Goal: Task Accomplishment & Management: Use online tool/utility

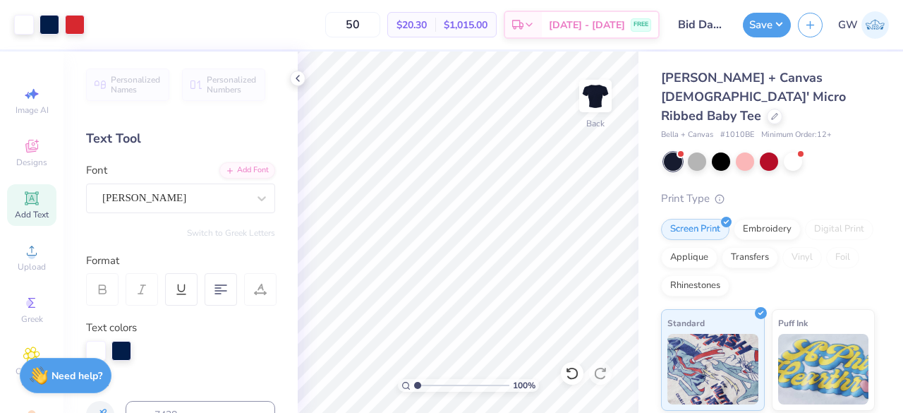
scroll to position [212, 0]
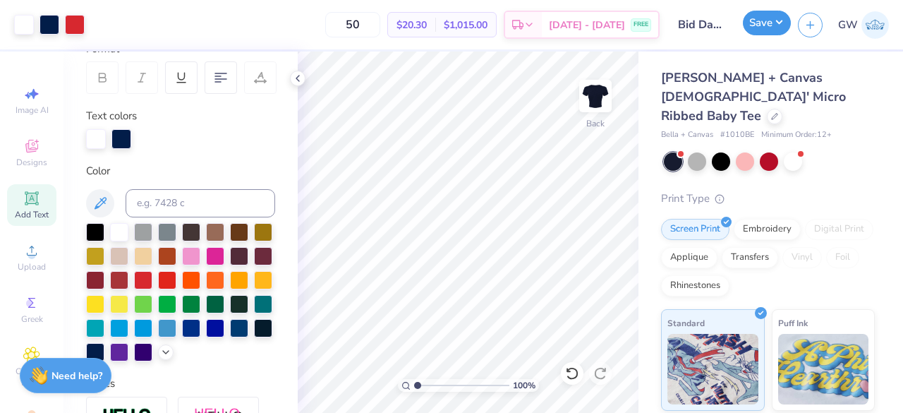
click at [768, 23] on button "Save" at bounding box center [767, 23] width 48 height 25
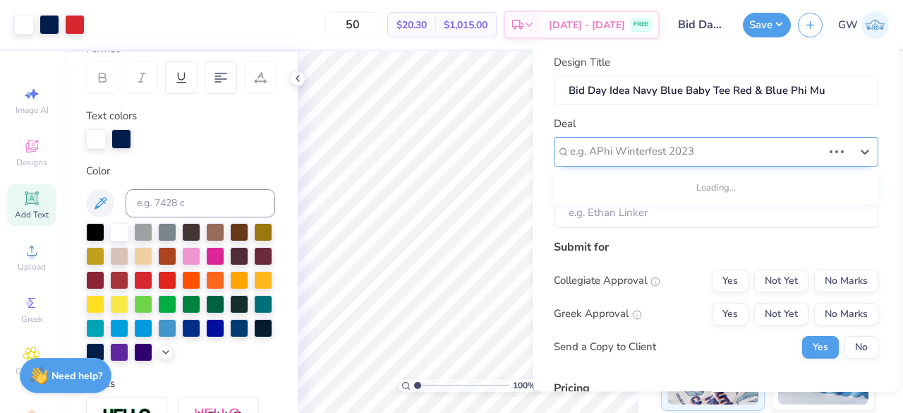
click at [730, 143] on div at bounding box center [696, 152] width 253 height 19
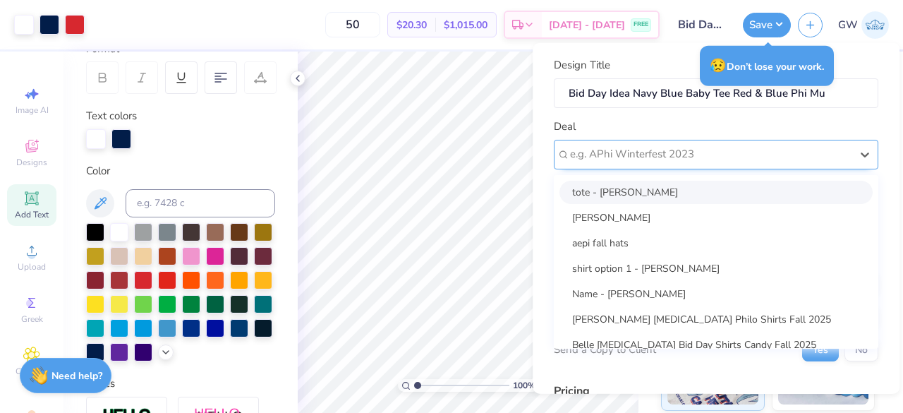
scroll to position [37, 0]
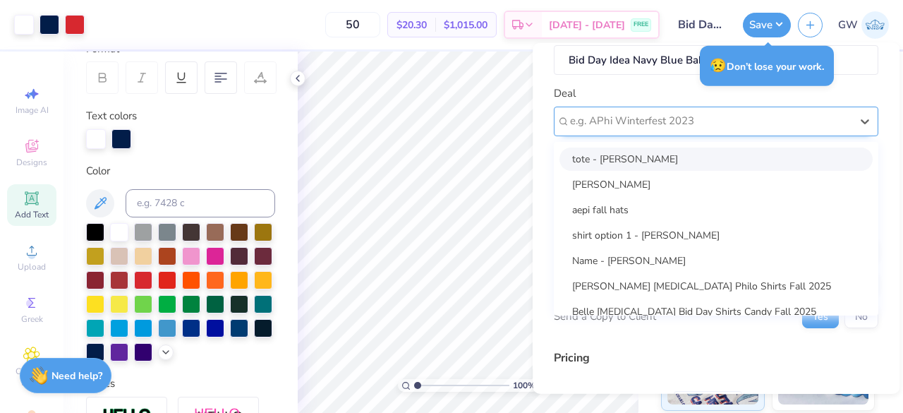
click at [635, 135] on div "option tote - Amanda Ito focused, 1 of 19. 19 results available. Use Up and Dow…" at bounding box center [716, 121] width 325 height 30
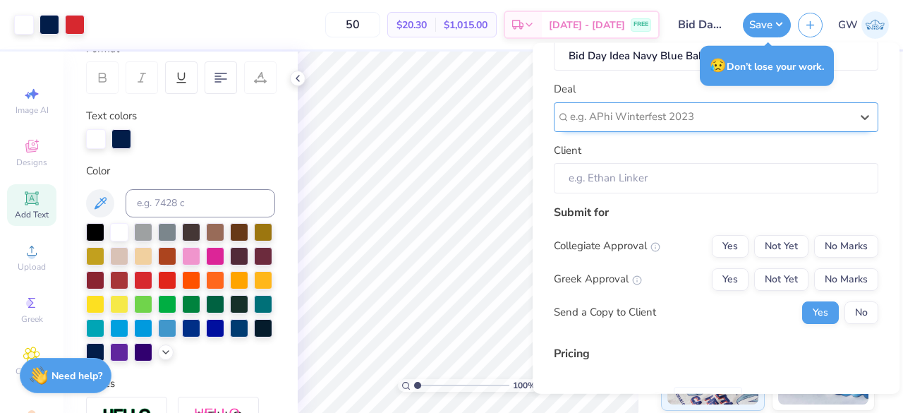
click at [635, 116] on div at bounding box center [710, 116] width 281 height 19
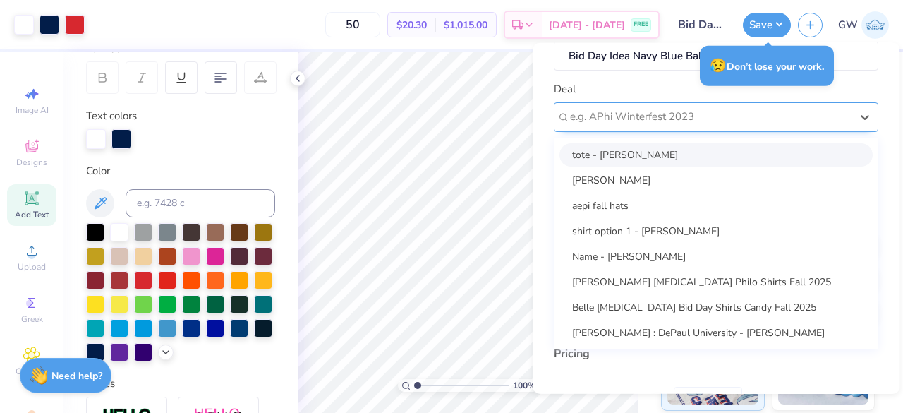
drag, startPoint x: 635, startPoint y: 116, endPoint x: 595, endPoint y: 110, distance: 40.0
click at [595, 110] on div at bounding box center [710, 116] width 281 height 19
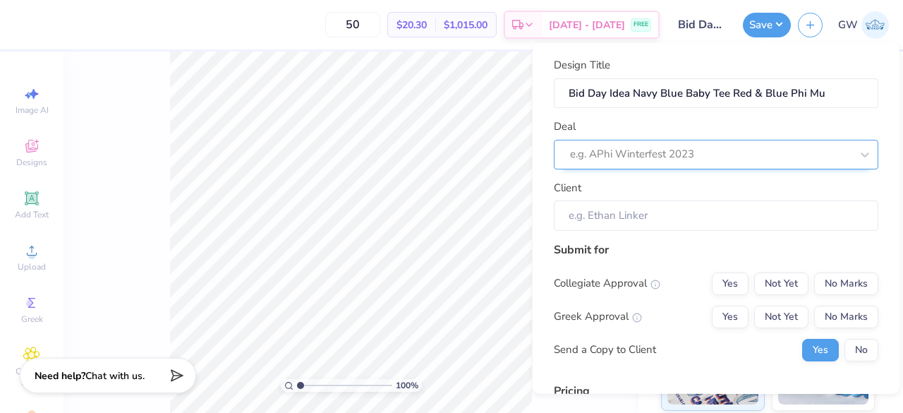
click at [671, 157] on div at bounding box center [710, 154] width 281 height 19
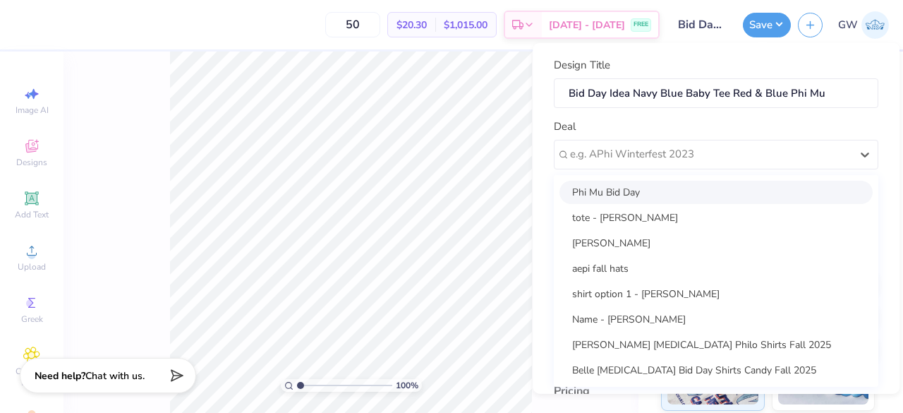
click at [663, 187] on div "Phi Mu Bid Day" at bounding box center [715, 191] width 313 height 23
type input "[PERSON_NAME]"
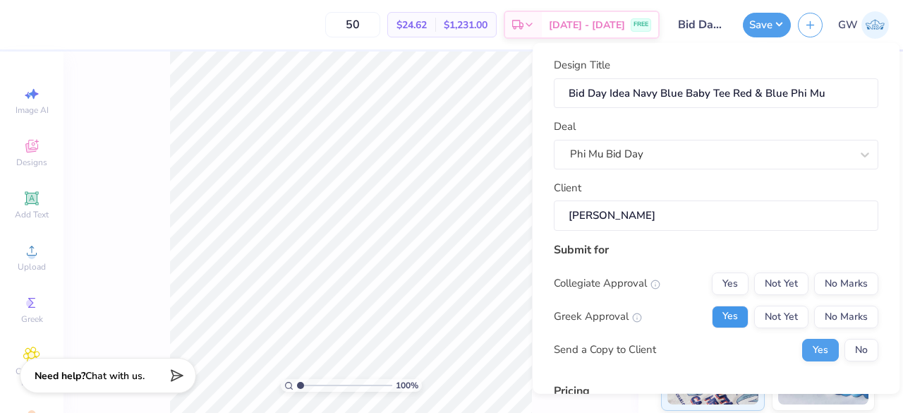
click at [725, 313] on button "Yes" at bounding box center [730, 316] width 37 height 23
click at [856, 282] on button "No Marks" at bounding box center [846, 283] width 64 height 23
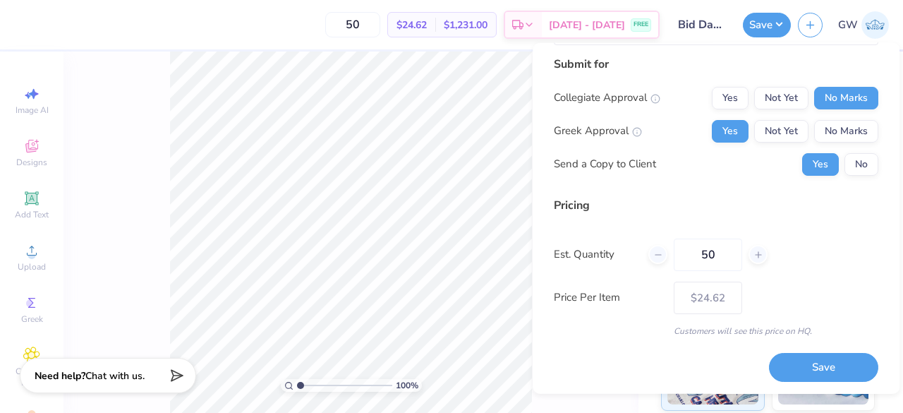
scroll to position [184, 0]
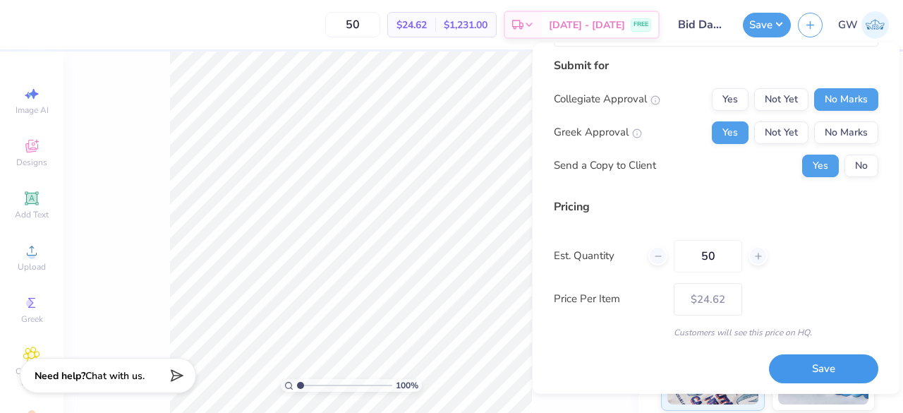
click at [795, 367] on button "Save" at bounding box center [823, 368] width 109 height 29
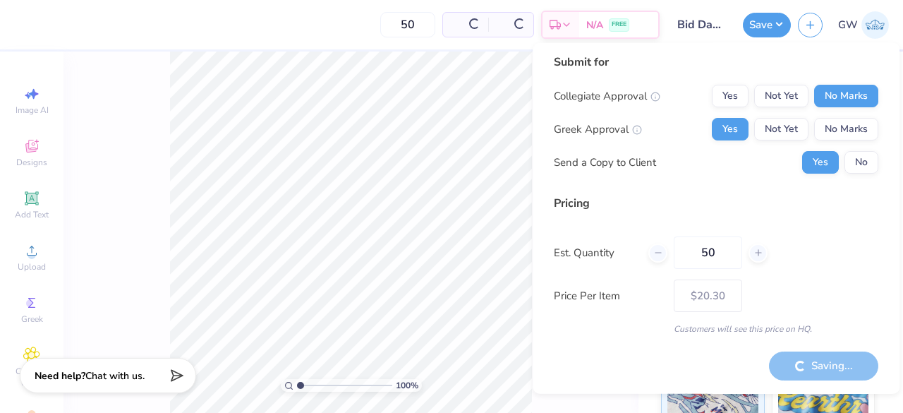
scroll to position [1, 0]
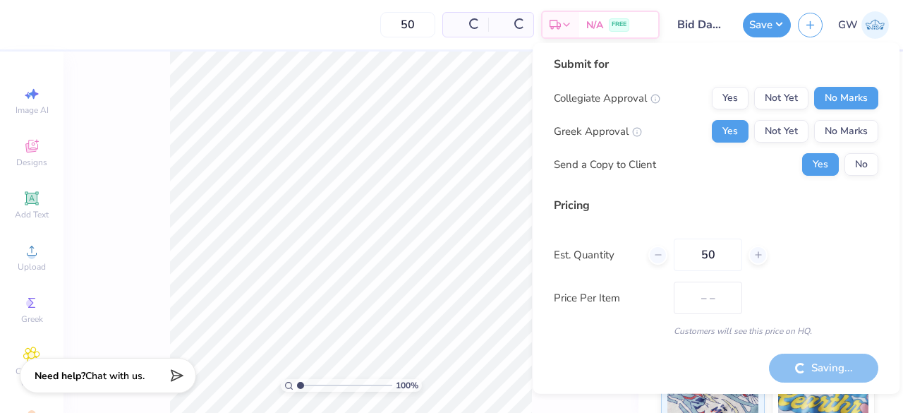
type input "$24.62"
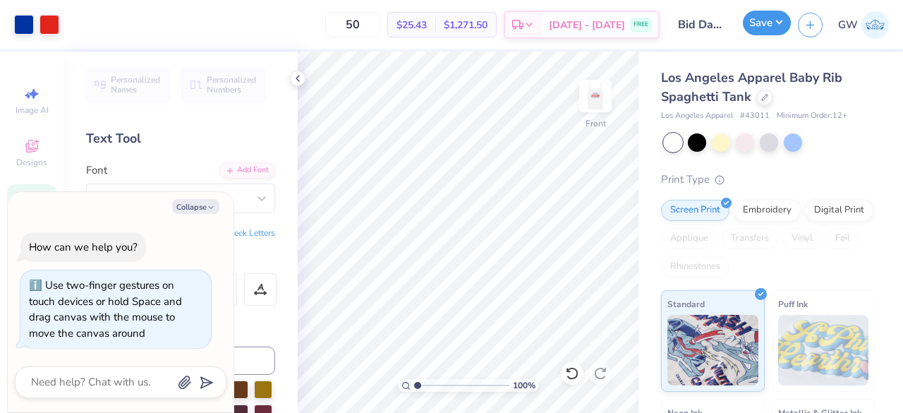
click at [768, 20] on button "Save" at bounding box center [767, 23] width 48 height 25
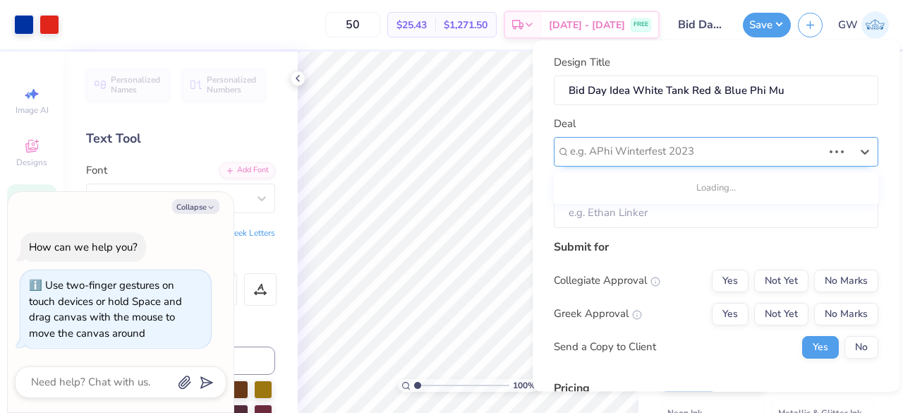
click at [655, 152] on div at bounding box center [696, 152] width 253 height 19
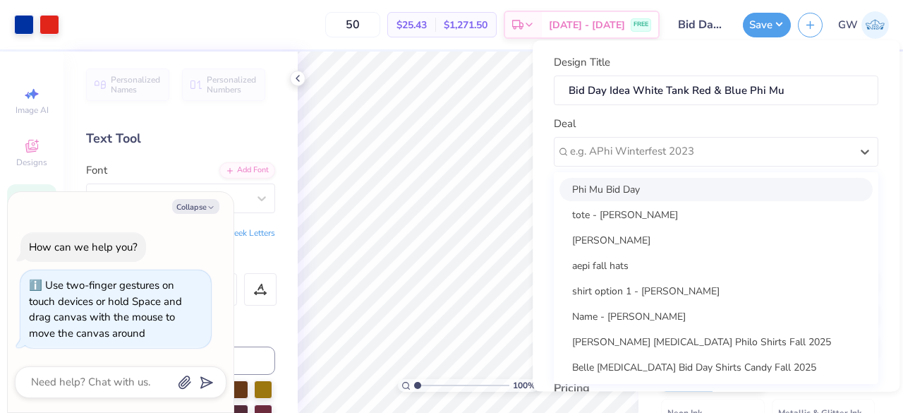
click at [656, 185] on div "Phi Mu Bid Day" at bounding box center [715, 189] width 313 height 23
type textarea "x"
type input "[PERSON_NAME]"
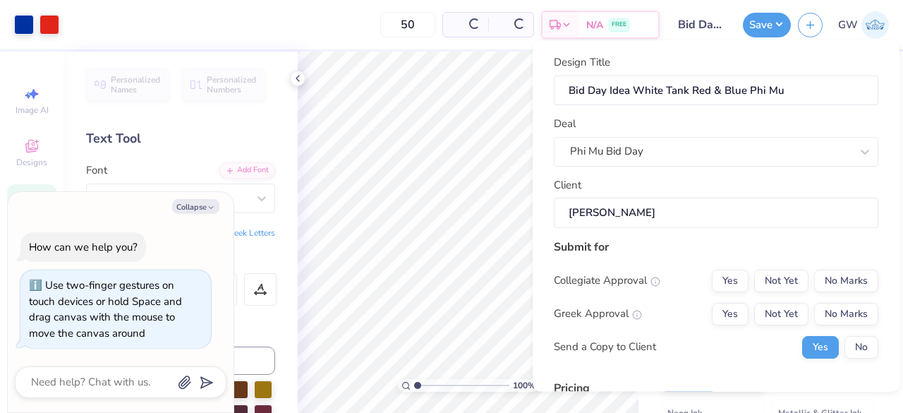
type input "$30.83"
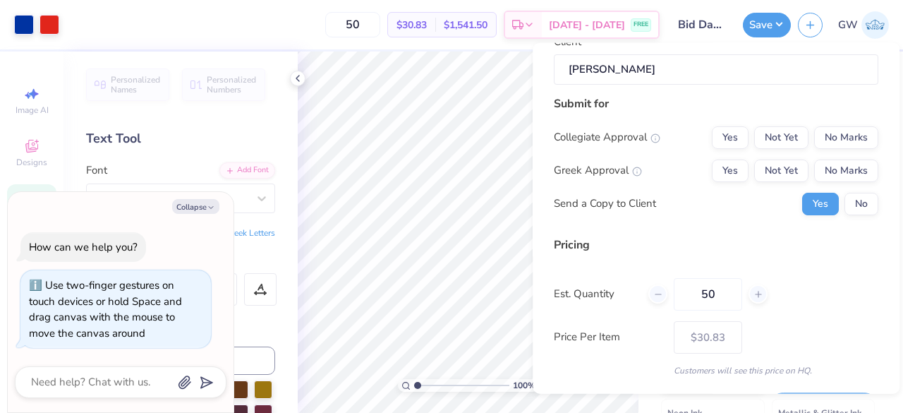
scroll to position [144, 0]
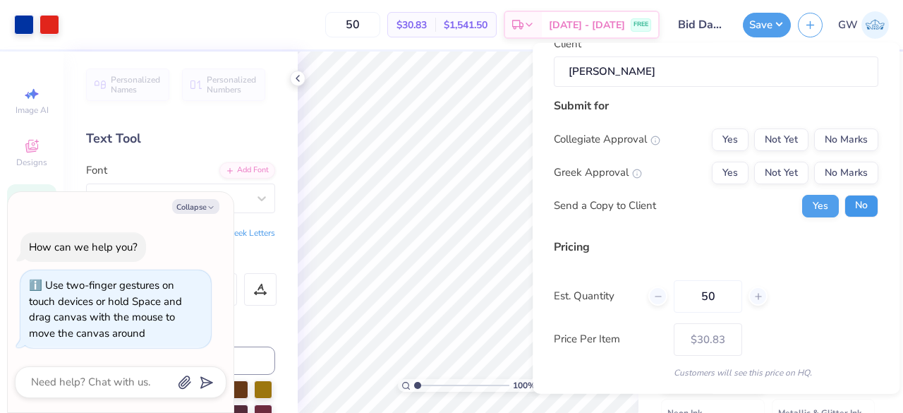
click at [851, 208] on button "No" at bounding box center [862, 205] width 34 height 23
type textarea "x"
click at [718, 167] on button "Yes" at bounding box center [730, 172] width 37 height 23
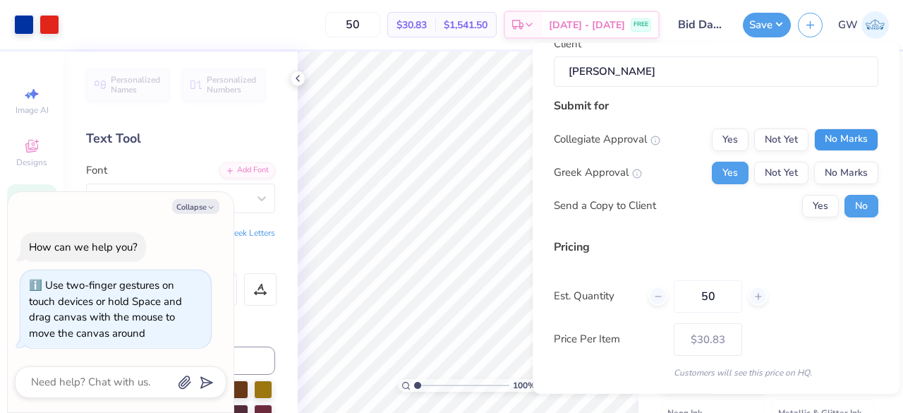
click at [842, 133] on button "No Marks" at bounding box center [846, 139] width 64 height 23
type input "$30.83"
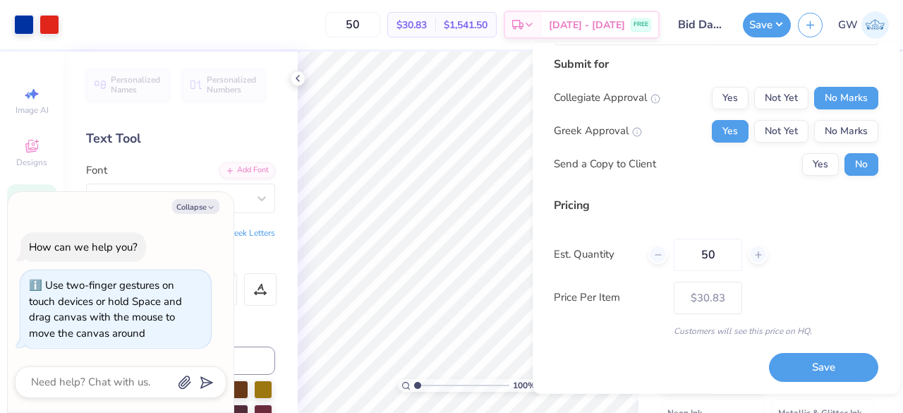
scroll to position [184, 0]
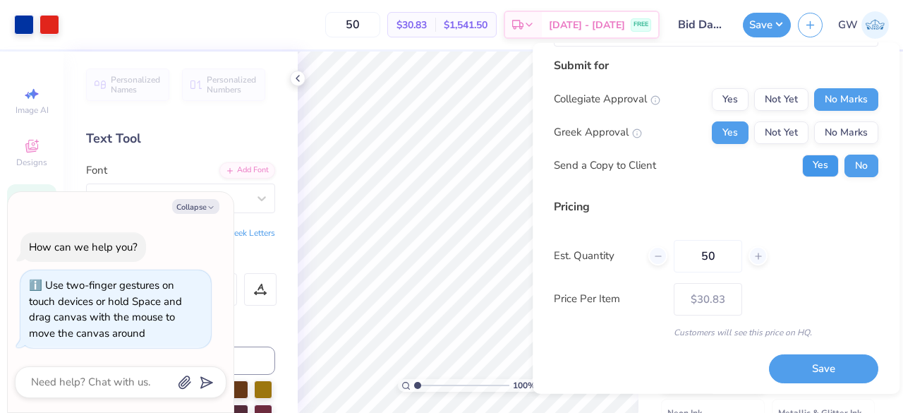
click at [809, 170] on button "Yes" at bounding box center [820, 165] width 37 height 23
type textarea "x"
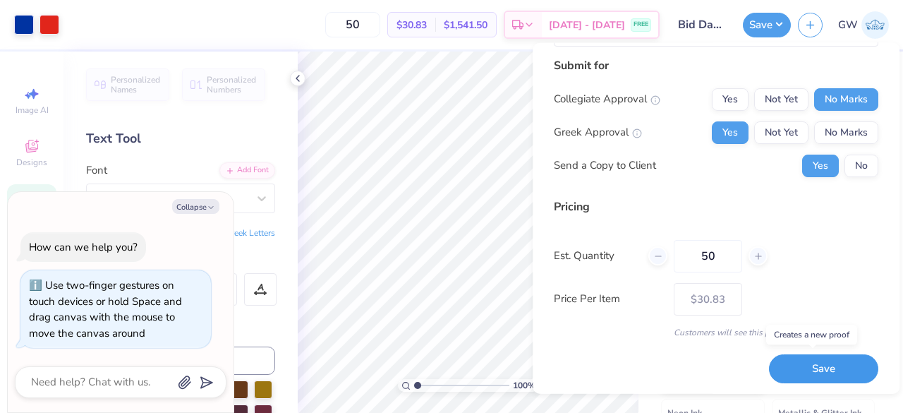
click at [786, 366] on button "Save" at bounding box center [823, 368] width 109 height 29
type input "$30.83"
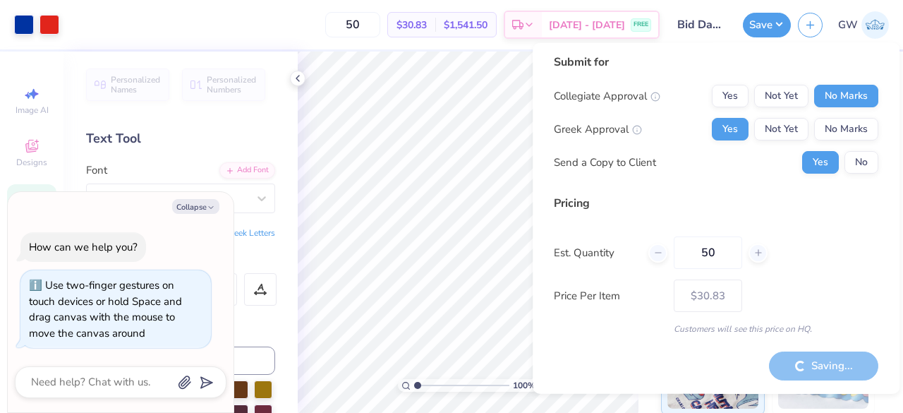
type textarea "x"
type input "– –"
type textarea "x"
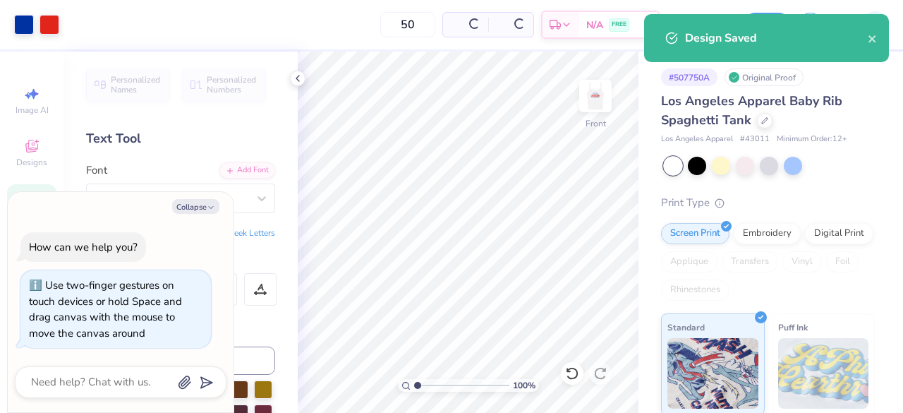
scroll to position [1, 0]
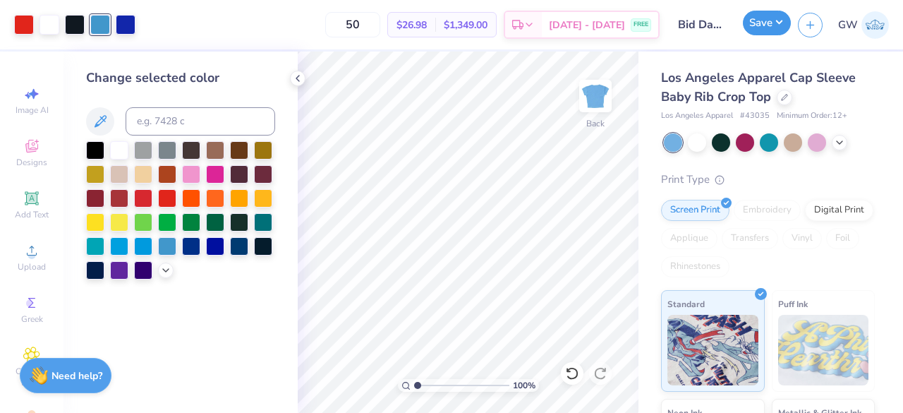
click at [768, 18] on button "Save" at bounding box center [767, 23] width 48 height 25
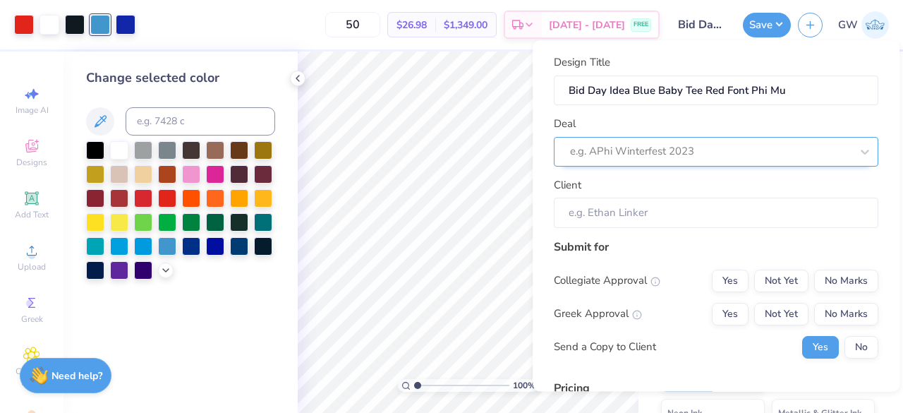
click at [728, 152] on div at bounding box center [710, 152] width 281 height 19
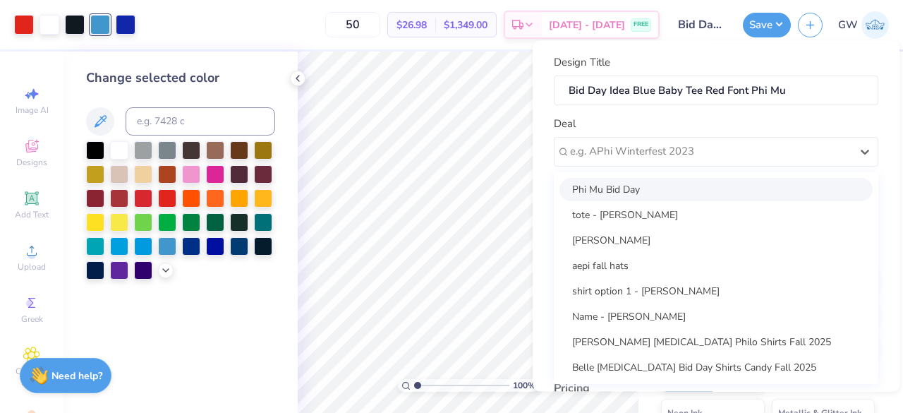
click at [700, 193] on div "Phi Mu Bid Day" at bounding box center [715, 189] width 313 height 23
type input "[PERSON_NAME]"
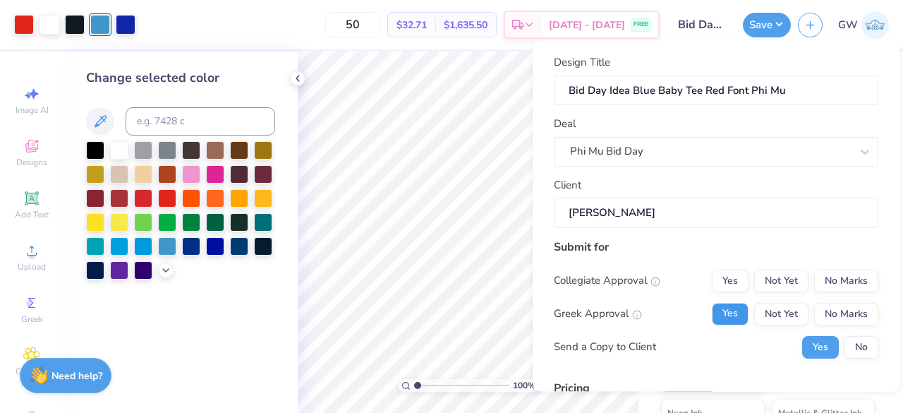
click at [733, 313] on button "Yes" at bounding box center [730, 314] width 37 height 23
click at [838, 277] on button "No Marks" at bounding box center [846, 281] width 64 height 23
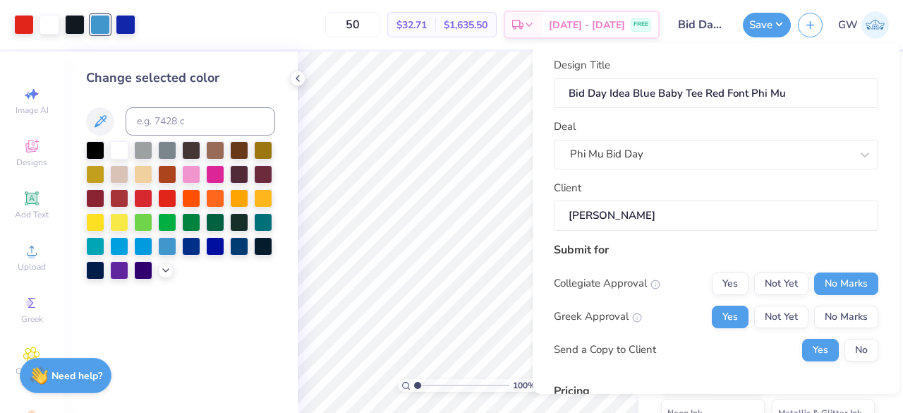
scroll to position [186, 0]
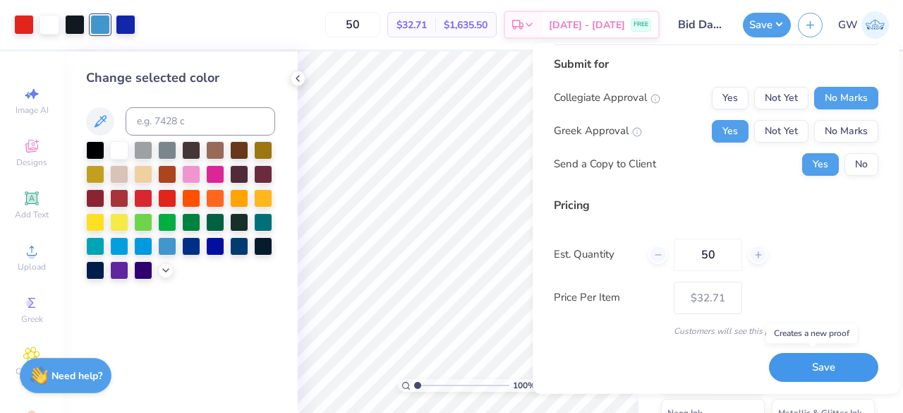
click at [804, 366] on button "Save" at bounding box center [823, 367] width 109 height 29
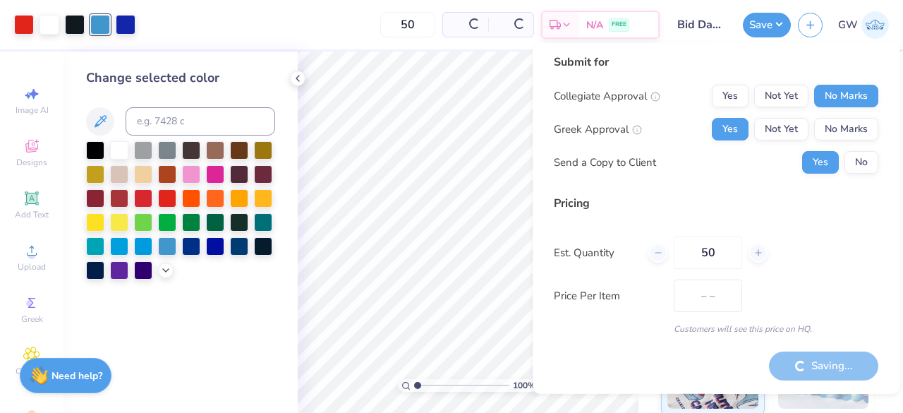
scroll to position [3, 0]
type input "$32.71"
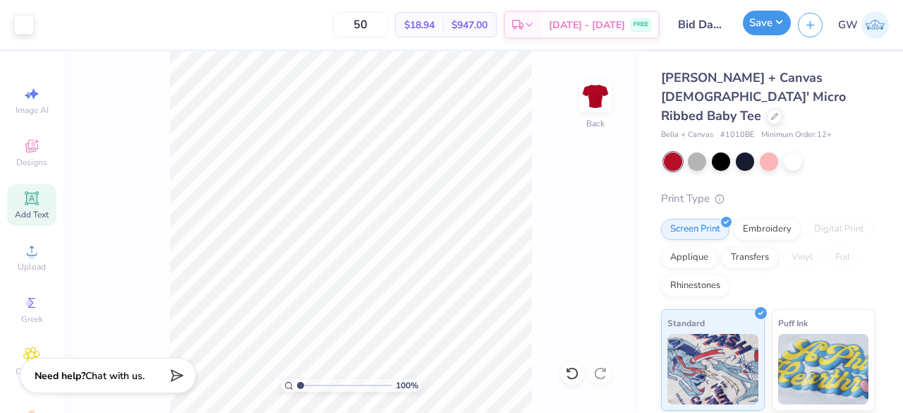
drag, startPoint x: 771, startPoint y: 28, endPoint x: 755, endPoint y: 32, distance: 16.8
click at [755, 32] on button "Save" at bounding box center [767, 23] width 48 height 25
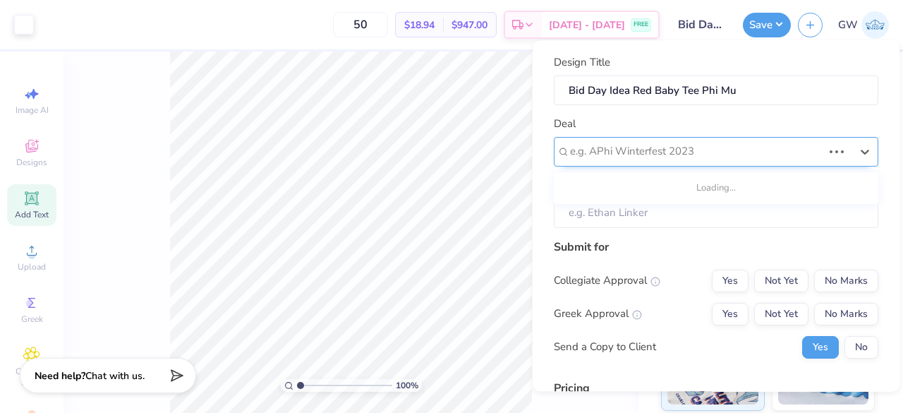
click at [665, 153] on div at bounding box center [696, 152] width 253 height 19
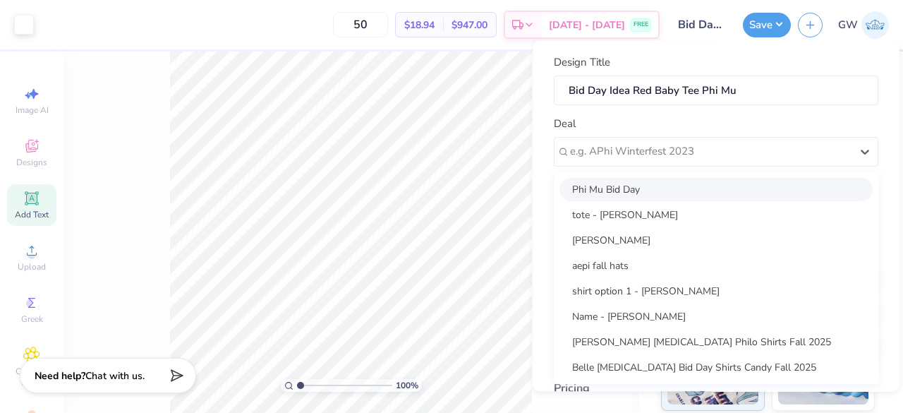
click at [663, 193] on div "Phi Mu Bid Day" at bounding box center [715, 189] width 313 height 23
type input "[PERSON_NAME]"
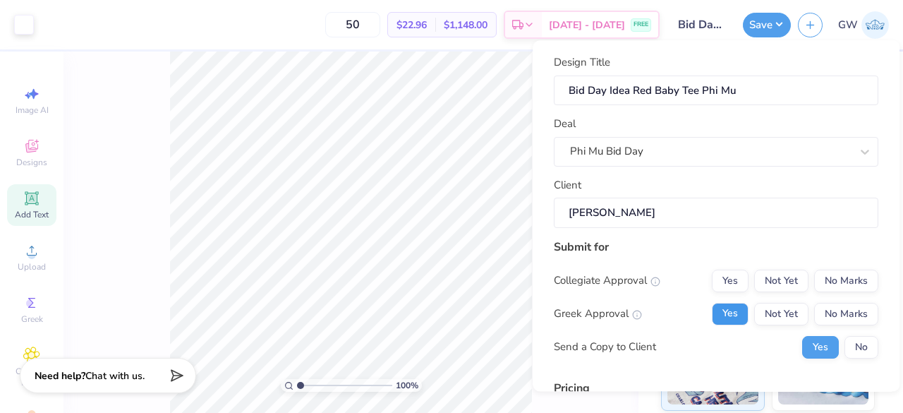
click at [724, 311] on button "Yes" at bounding box center [730, 314] width 37 height 23
click at [844, 277] on button "No Marks" at bounding box center [846, 281] width 64 height 23
click at [810, 349] on button "Yes" at bounding box center [820, 347] width 37 height 23
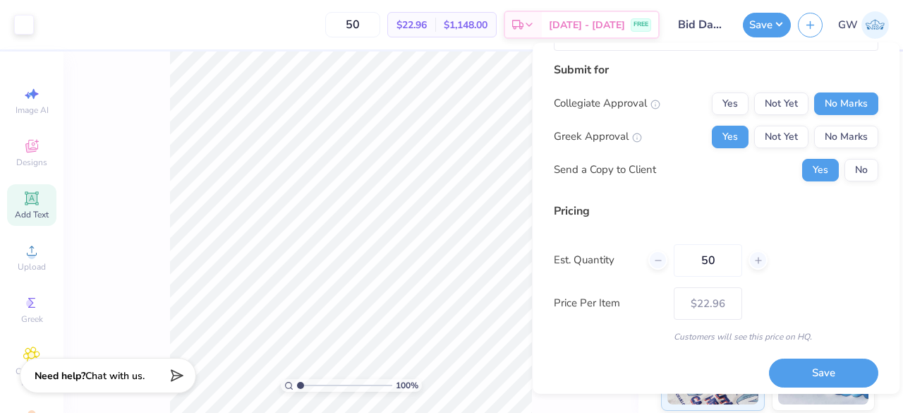
scroll to position [181, 0]
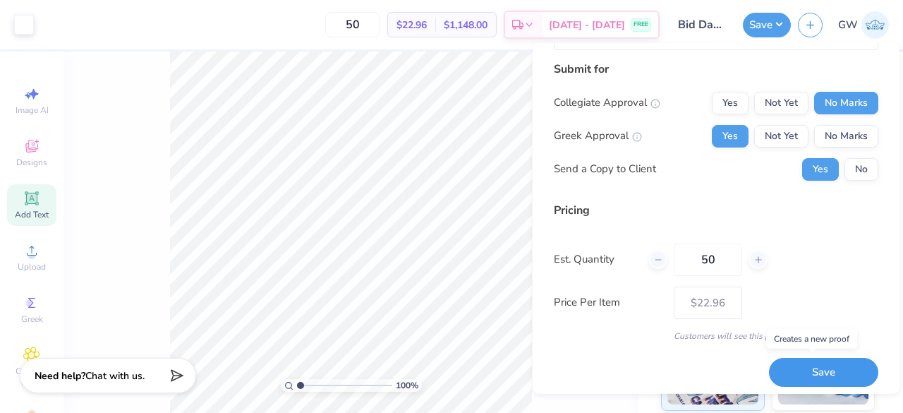
click at [780, 368] on button "Save" at bounding box center [823, 372] width 109 height 29
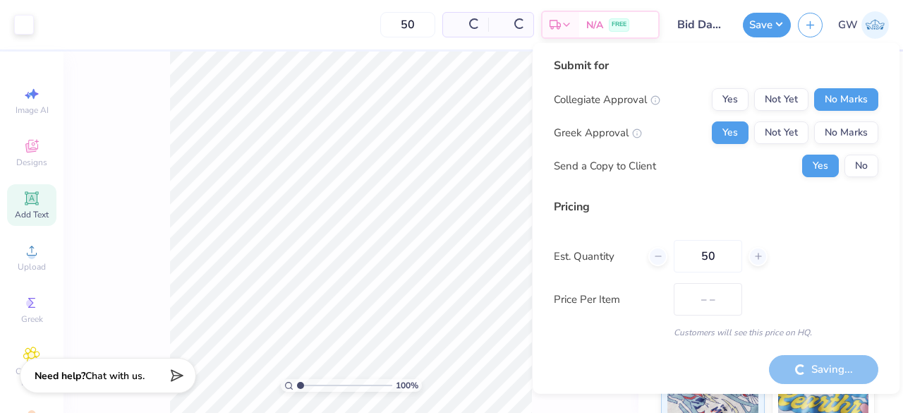
type input "$22.96"
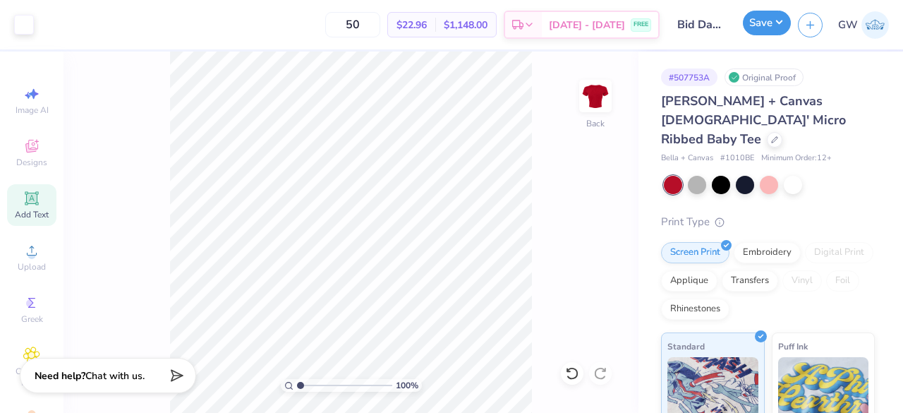
click at [771, 22] on button "Save" at bounding box center [767, 23] width 48 height 25
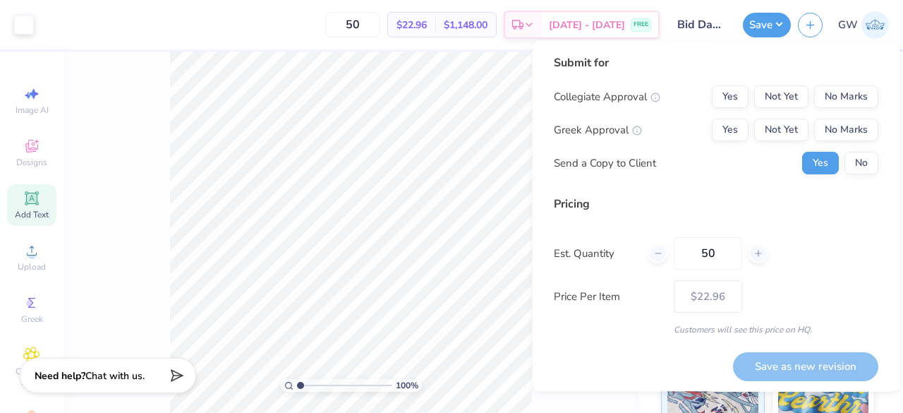
scroll to position [3, 0]
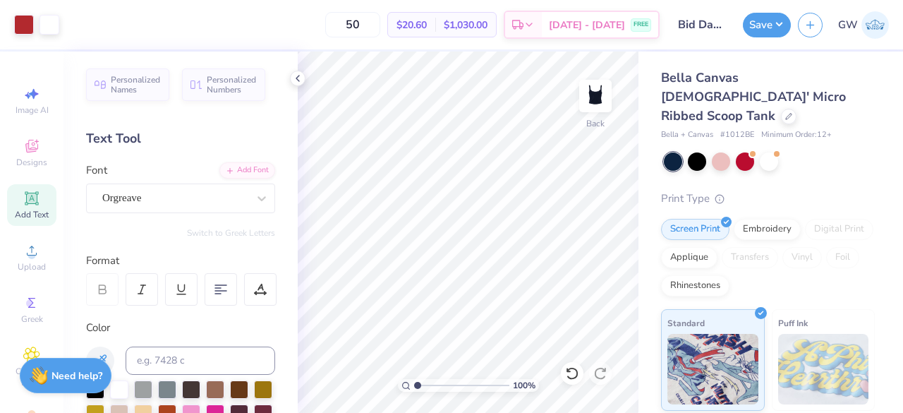
scroll to position [71, 0]
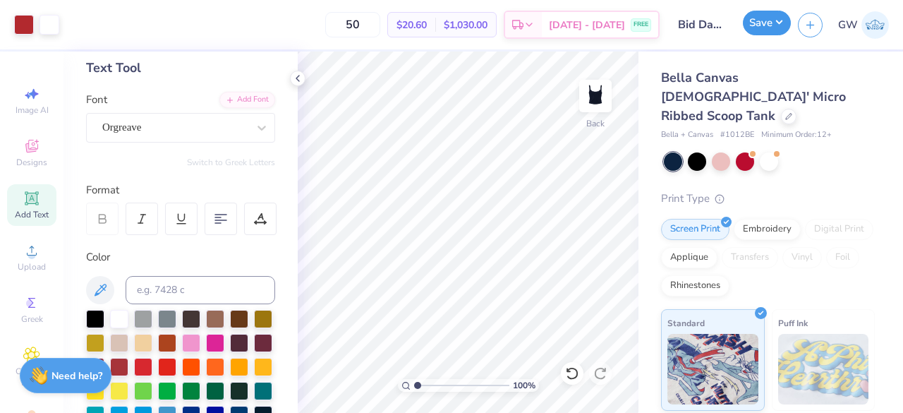
click at [772, 24] on button "Save" at bounding box center [767, 23] width 48 height 25
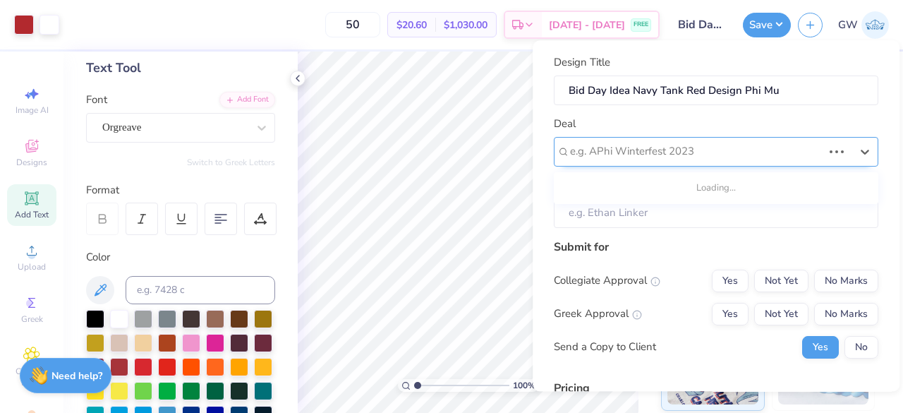
click at [732, 147] on div at bounding box center [696, 152] width 253 height 19
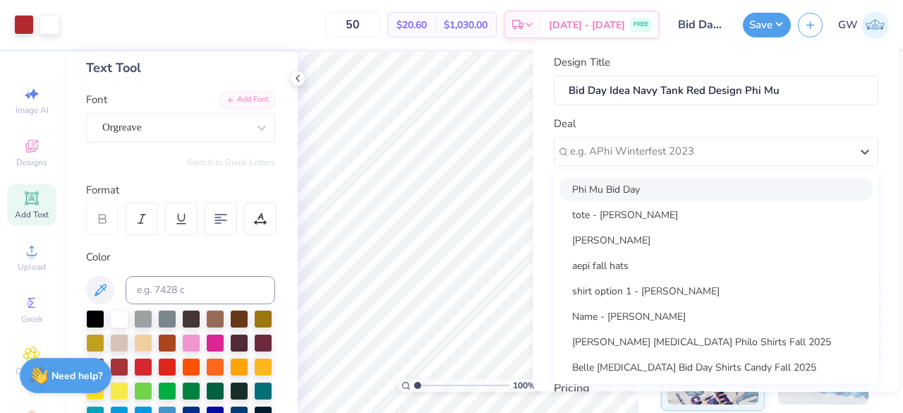
click at [716, 183] on div "Phi Mu Bid Day" at bounding box center [715, 189] width 313 height 23
type input "[PERSON_NAME]"
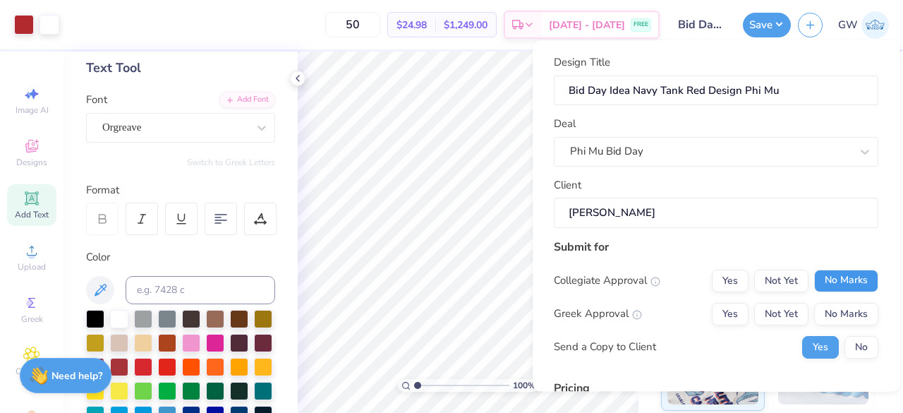
click at [842, 275] on button "No Marks" at bounding box center [846, 281] width 64 height 23
click at [725, 307] on button "Yes" at bounding box center [730, 314] width 37 height 23
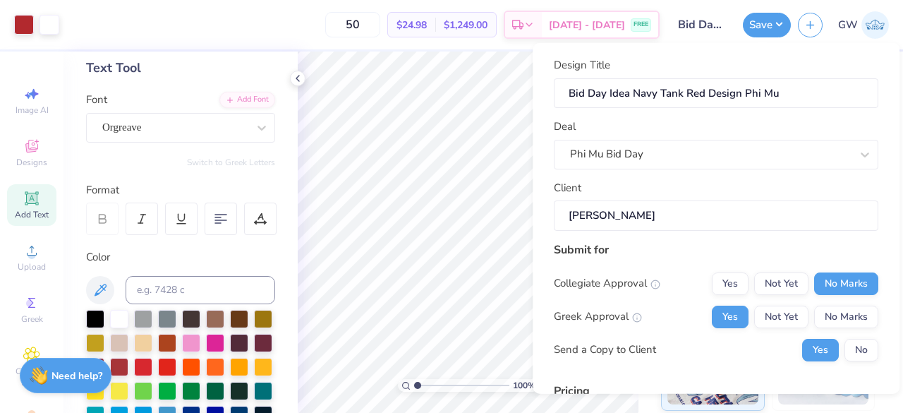
scroll to position [186, 0]
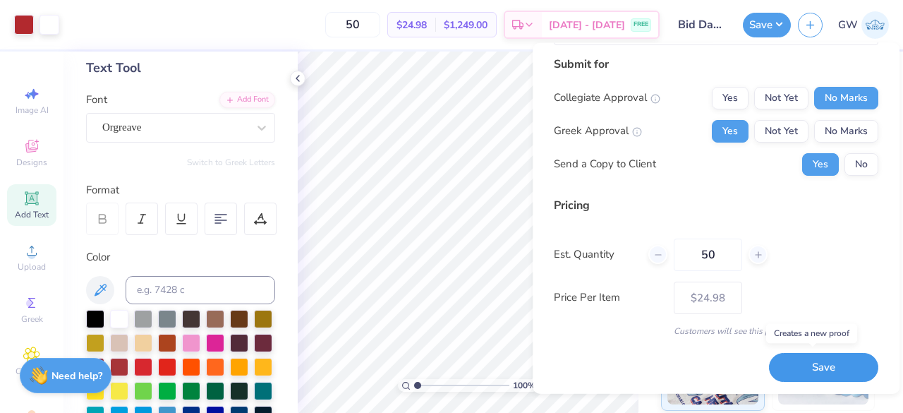
click at [807, 363] on button "Save" at bounding box center [823, 367] width 109 height 29
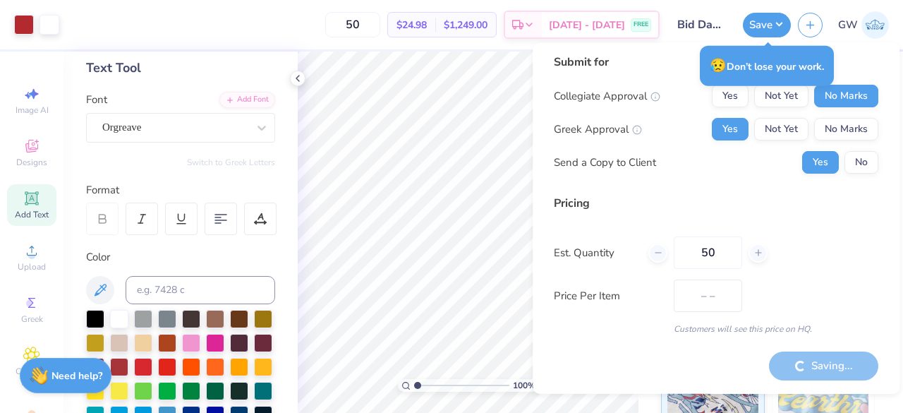
scroll to position [3, 0]
type input "$20.60"
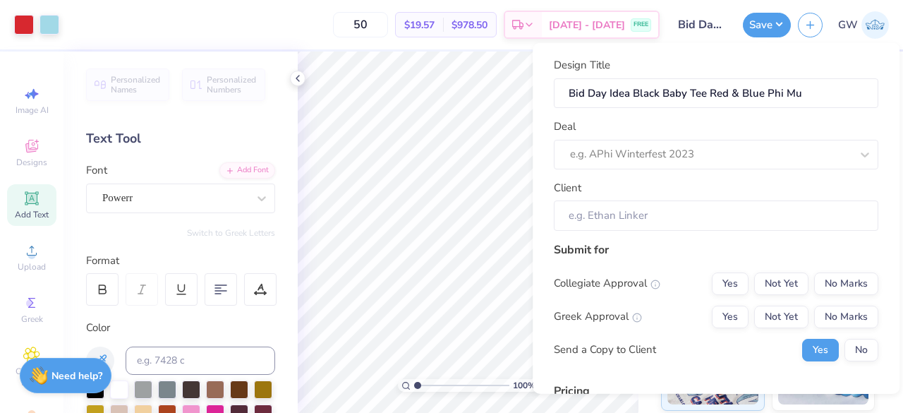
scroll to position [206, 0]
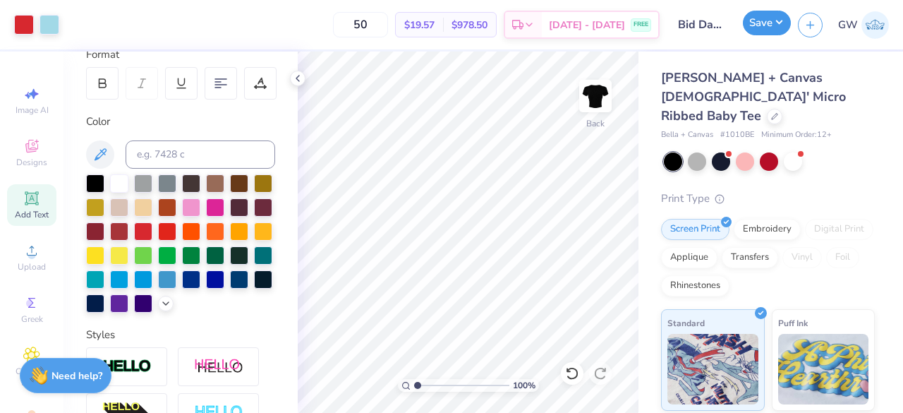
click at [768, 22] on button "Save" at bounding box center [767, 23] width 48 height 25
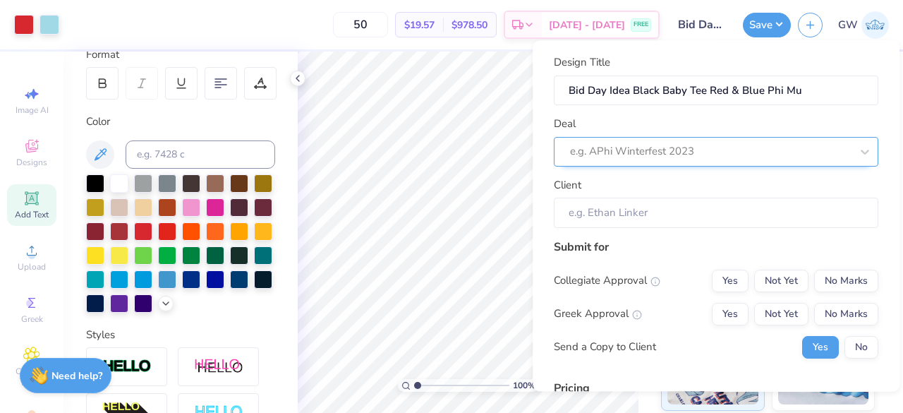
click at [701, 145] on div at bounding box center [710, 152] width 281 height 19
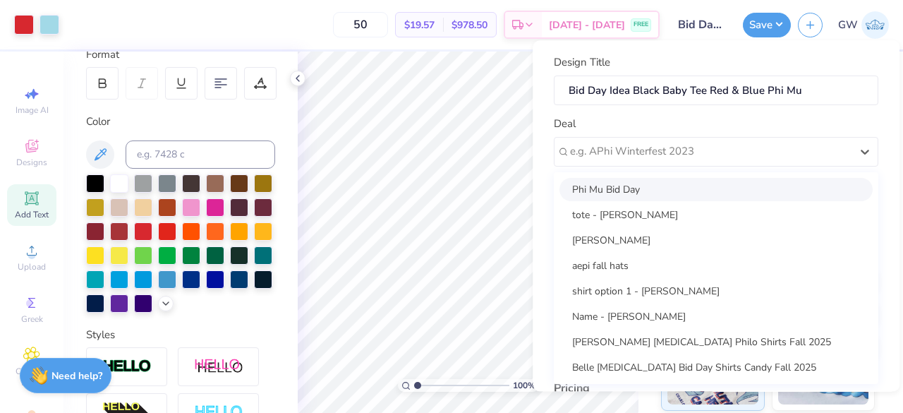
click at [665, 191] on div "Phi Mu Bid Day" at bounding box center [715, 189] width 313 height 23
type input "[PERSON_NAME]"
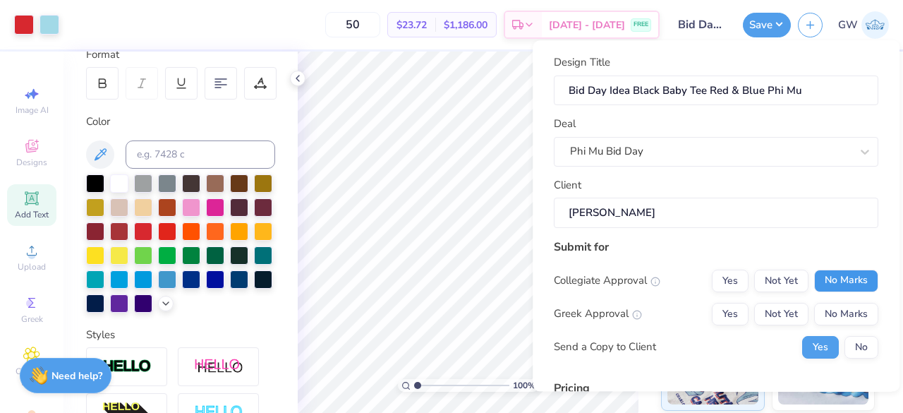
click at [827, 284] on button "No Marks" at bounding box center [846, 281] width 64 height 23
click at [728, 317] on button "Yes" at bounding box center [730, 314] width 37 height 23
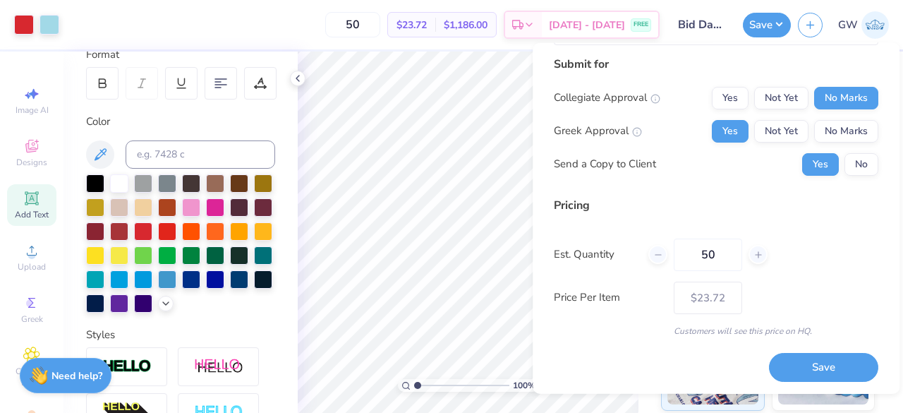
scroll to position [185, 0]
click at [791, 357] on button "Save" at bounding box center [823, 367] width 109 height 29
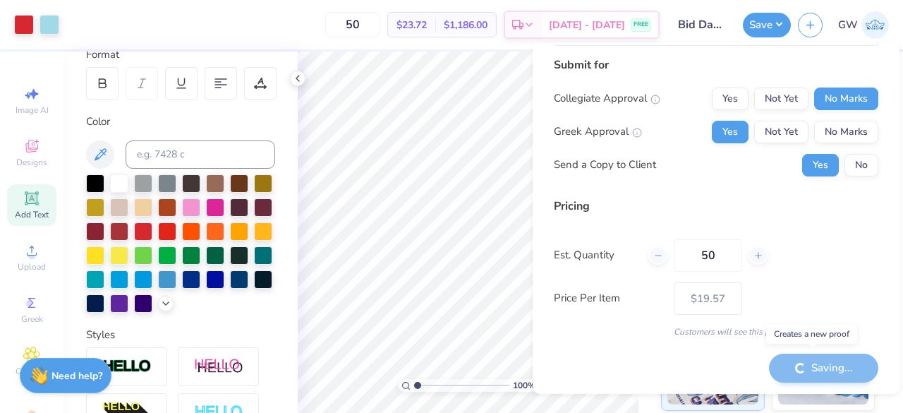
scroll to position [2, 0]
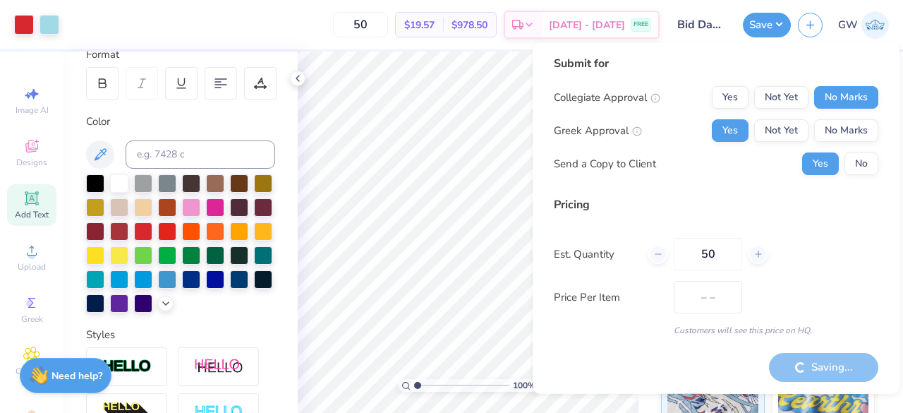
type input "$23.72"
